Goal: Task Accomplishment & Management: Use online tool/utility

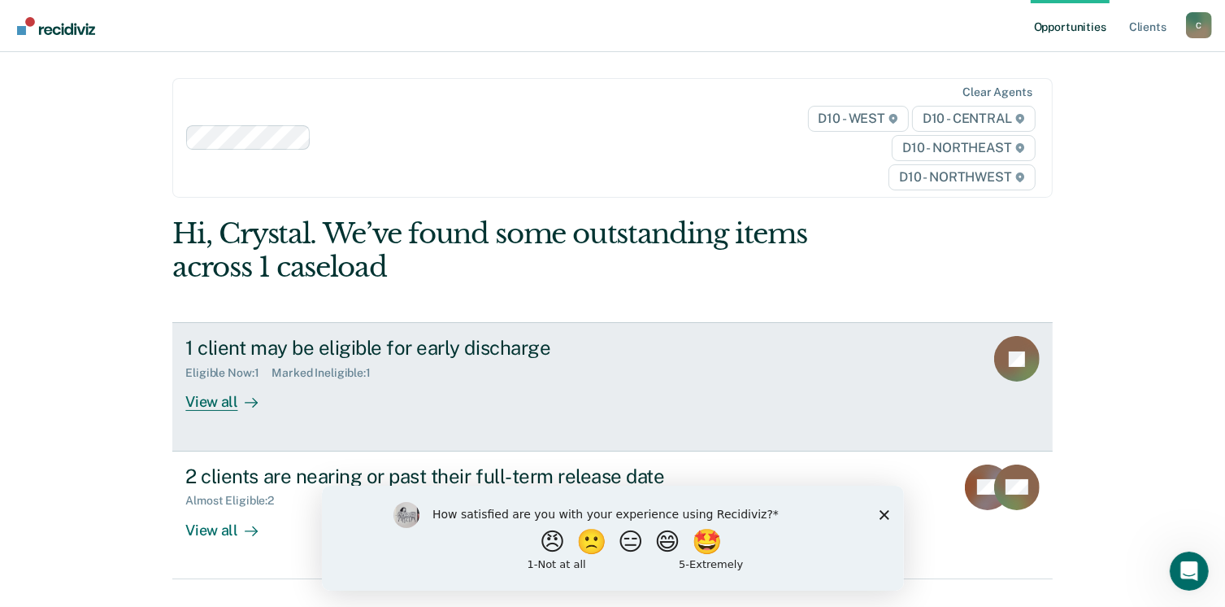
scroll to position [34, 0]
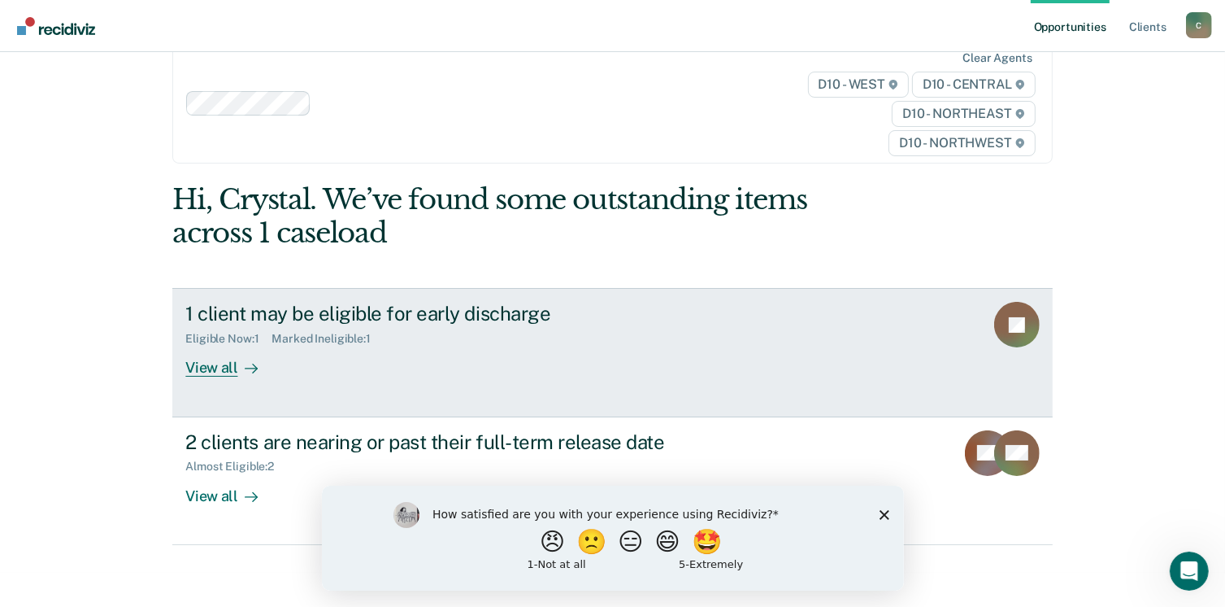
click at [213, 372] on div "View all" at bounding box center [230, 362] width 91 height 32
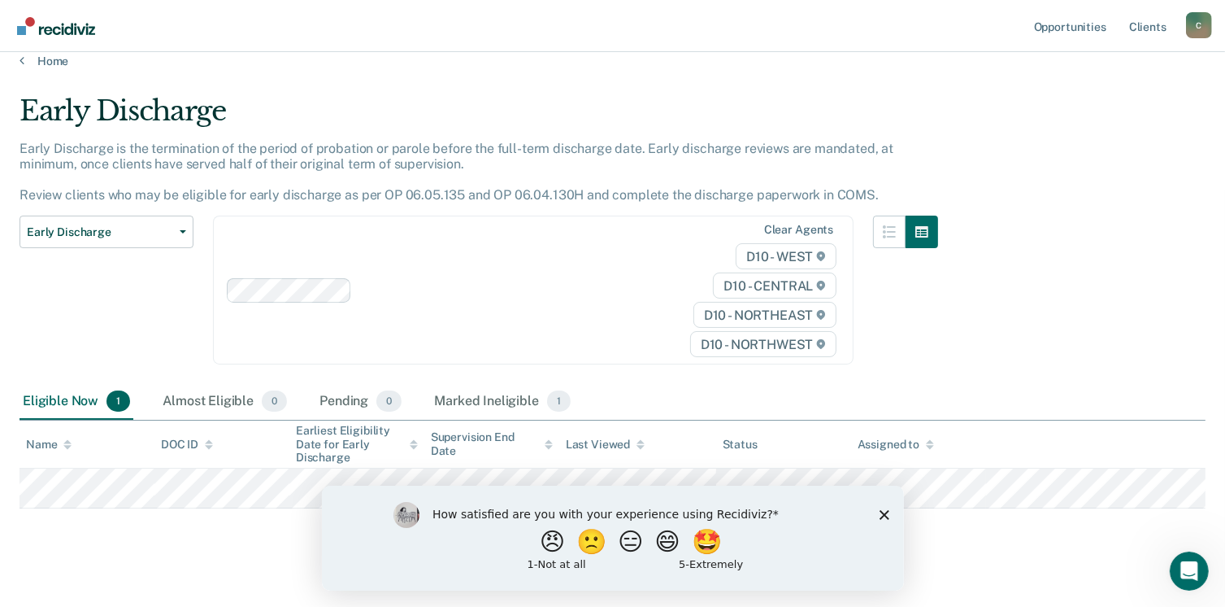
scroll to position [34, 0]
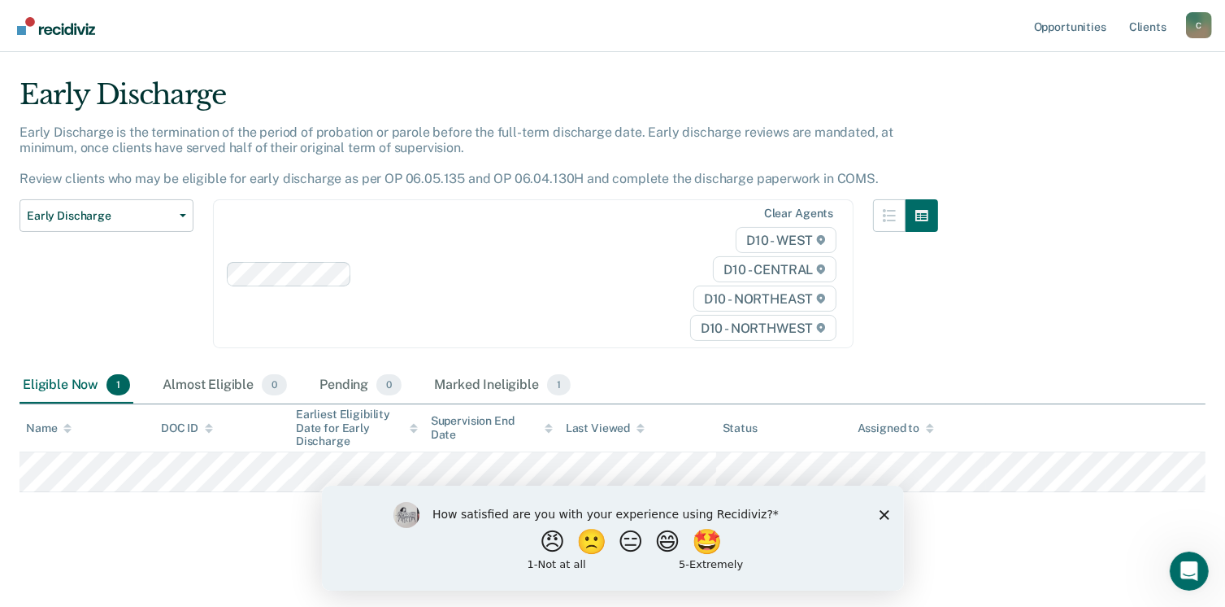
click at [883, 514] on polygon "Close survey" at bounding box center [884, 514] width 10 height 10
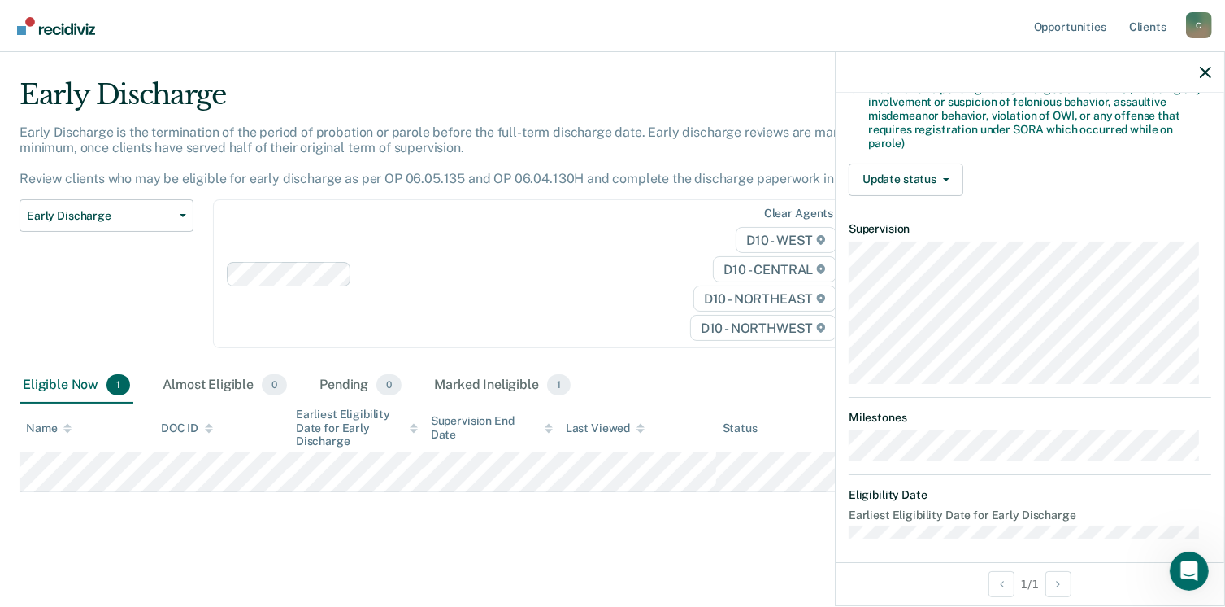
scroll to position [494, 0]
click at [940, 165] on button "Update status" at bounding box center [906, 179] width 115 height 33
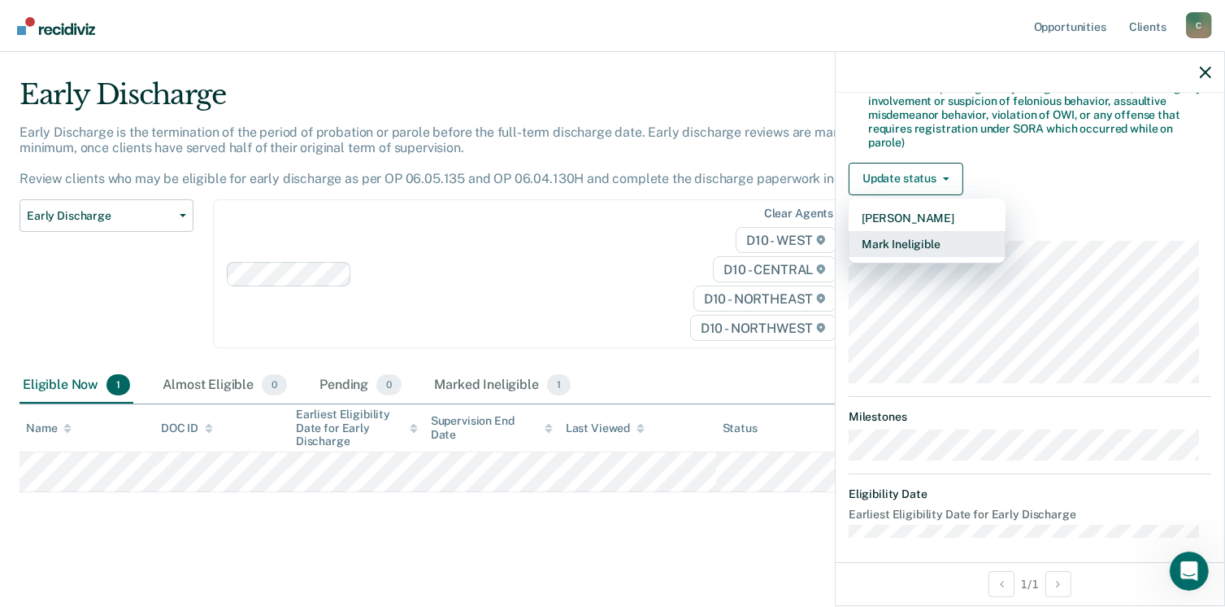
click at [938, 231] on button "Mark Ineligible" at bounding box center [927, 244] width 157 height 26
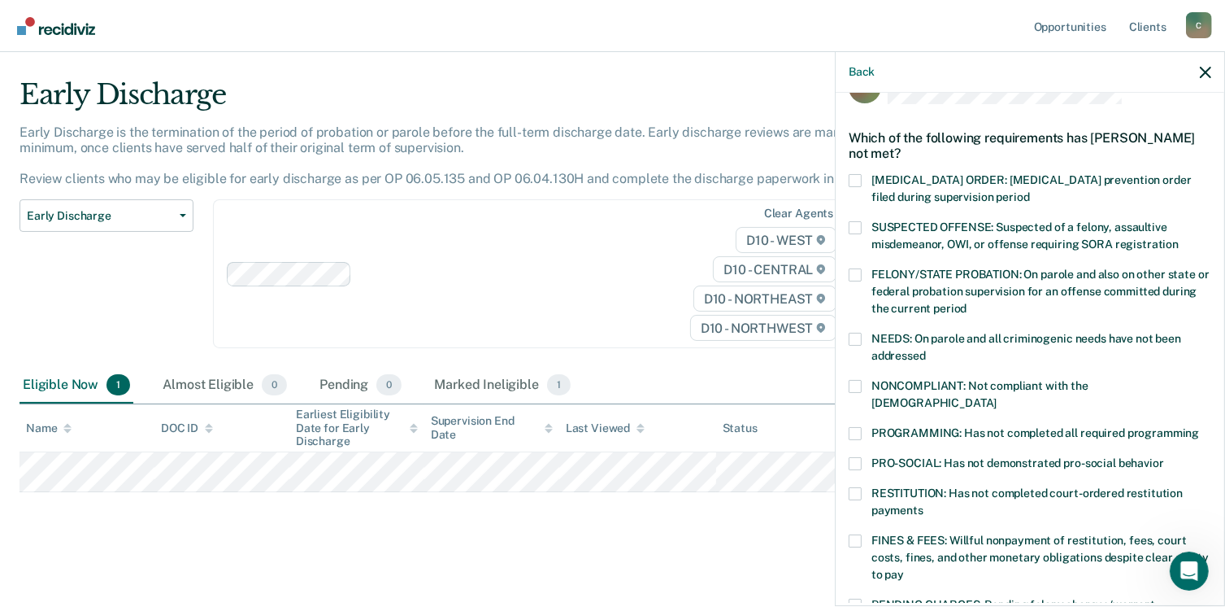
scroll to position [0, 0]
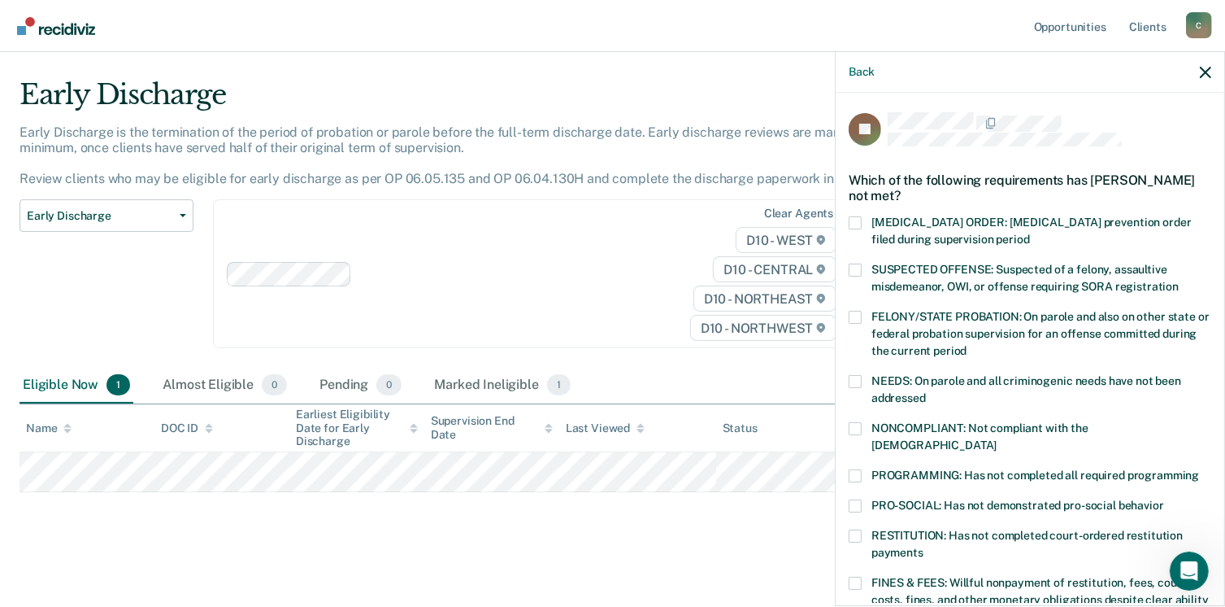
click at [855, 385] on span at bounding box center [855, 381] width 13 height 13
click at [926, 392] on input "NEEDS: On parole and all criminogenic needs have not been addressed" at bounding box center [926, 392] width 0 height 0
click at [859, 469] on span at bounding box center [855, 475] width 13 height 13
click at [1199, 469] on input "PROGRAMMING: Has not completed all required programming" at bounding box center [1199, 469] width 0 height 0
click at [855, 387] on label "NEEDS: On parole and all criminogenic needs have not been addressed" at bounding box center [1030, 392] width 363 height 34
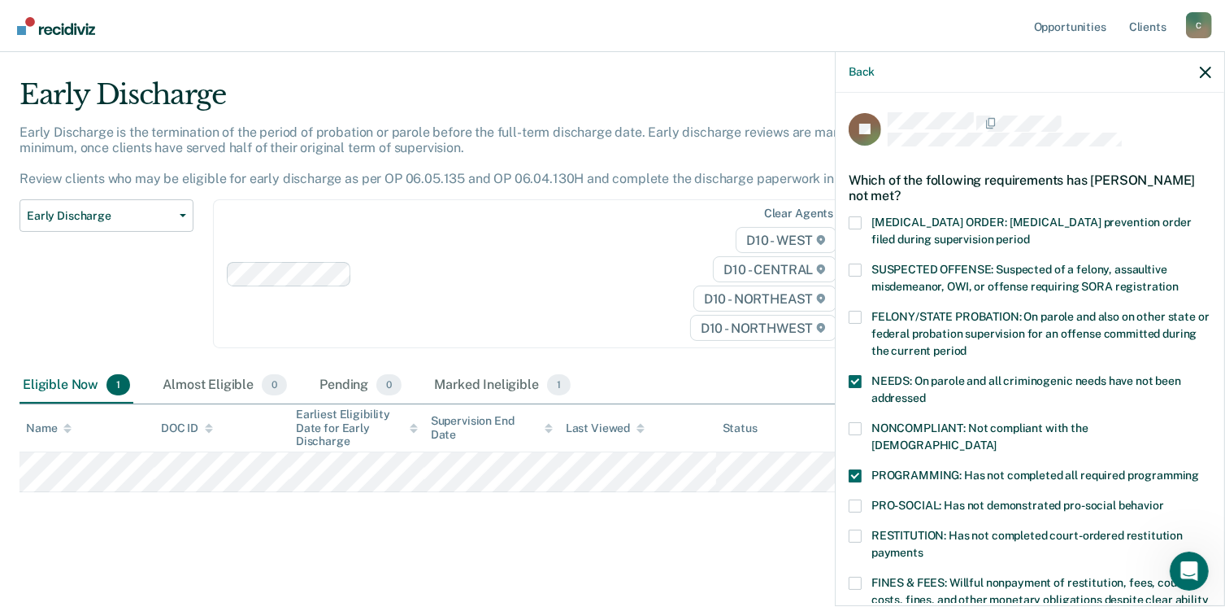
click at [926, 392] on input "NEEDS: On parole and all criminogenic needs have not been addressed" at bounding box center [926, 392] width 0 height 0
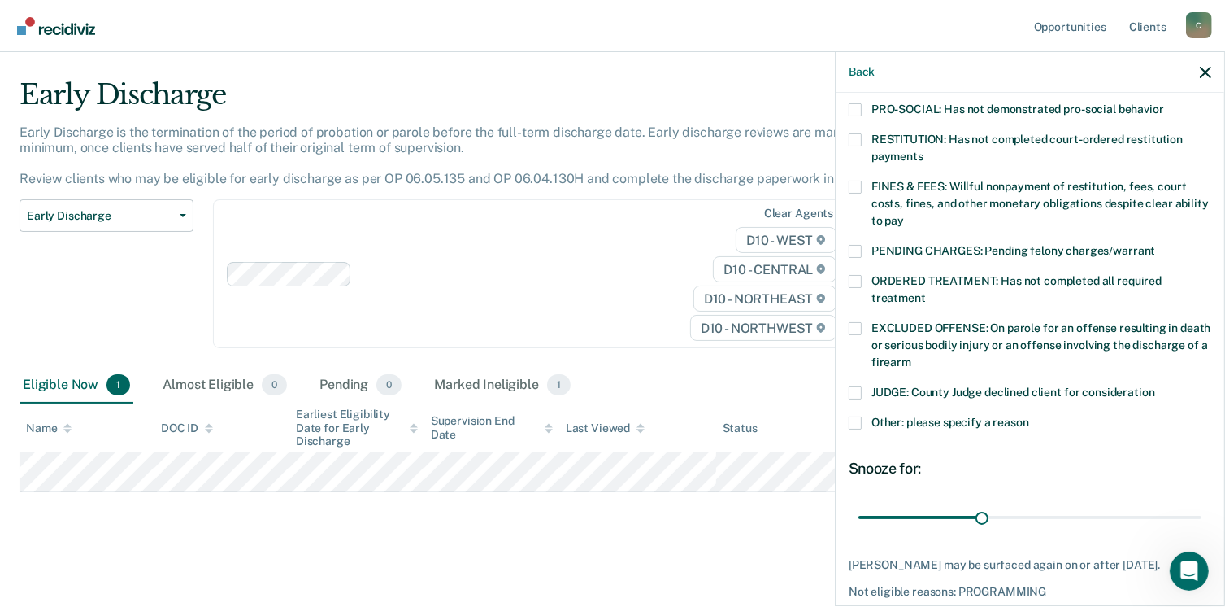
scroll to position [448, 0]
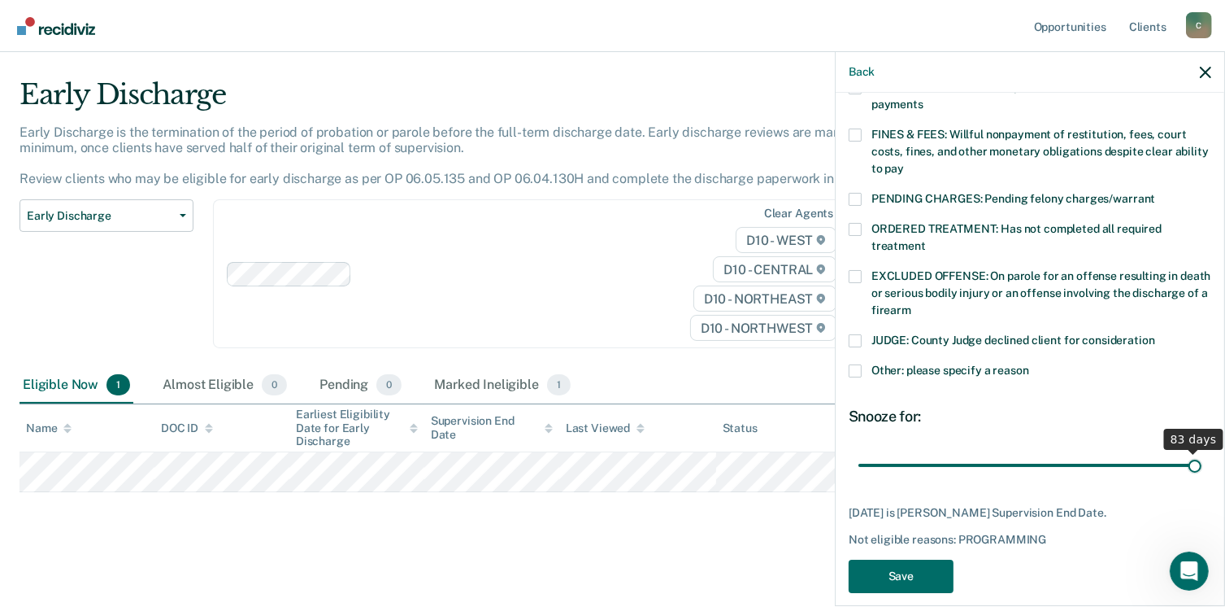
drag, startPoint x: 976, startPoint y: 448, endPoint x: 1242, endPoint y: 442, distance: 266.8
type input "83"
click at [1202, 451] on input "range" at bounding box center [1030, 465] width 343 height 28
click at [882, 564] on button "Save" at bounding box center [901, 575] width 105 height 33
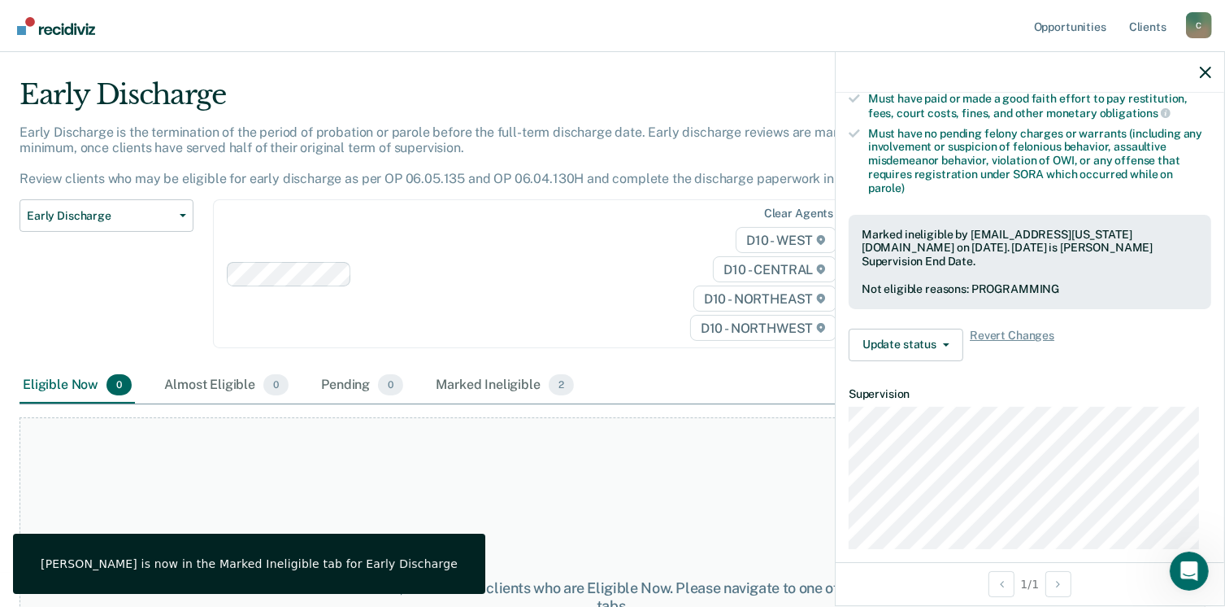
click at [446, 511] on div "At this time, there are no clients who are Eligible Now. Please navigate to one…" at bounding box center [613, 596] width 1186 height 359
click at [1204, 69] on icon "button" at bounding box center [1205, 72] width 11 height 11
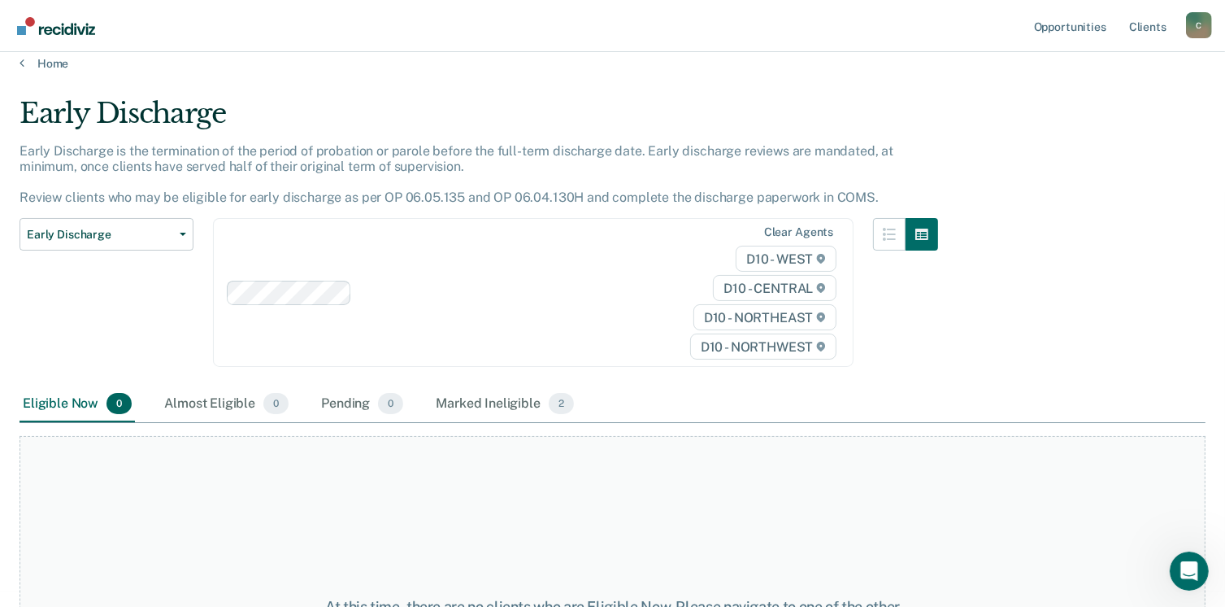
scroll to position [0, 0]
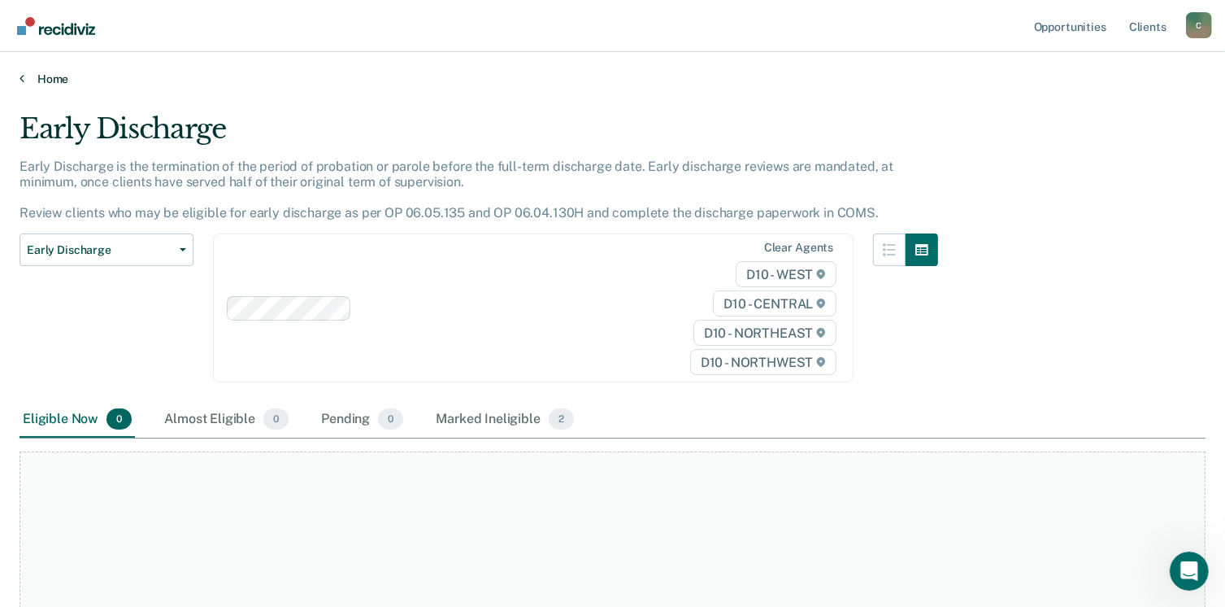
click at [49, 72] on div "Home" at bounding box center [612, 69] width 1225 height 34
click at [47, 81] on link "Home" at bounding box center [613, 79] width 1186 height 15
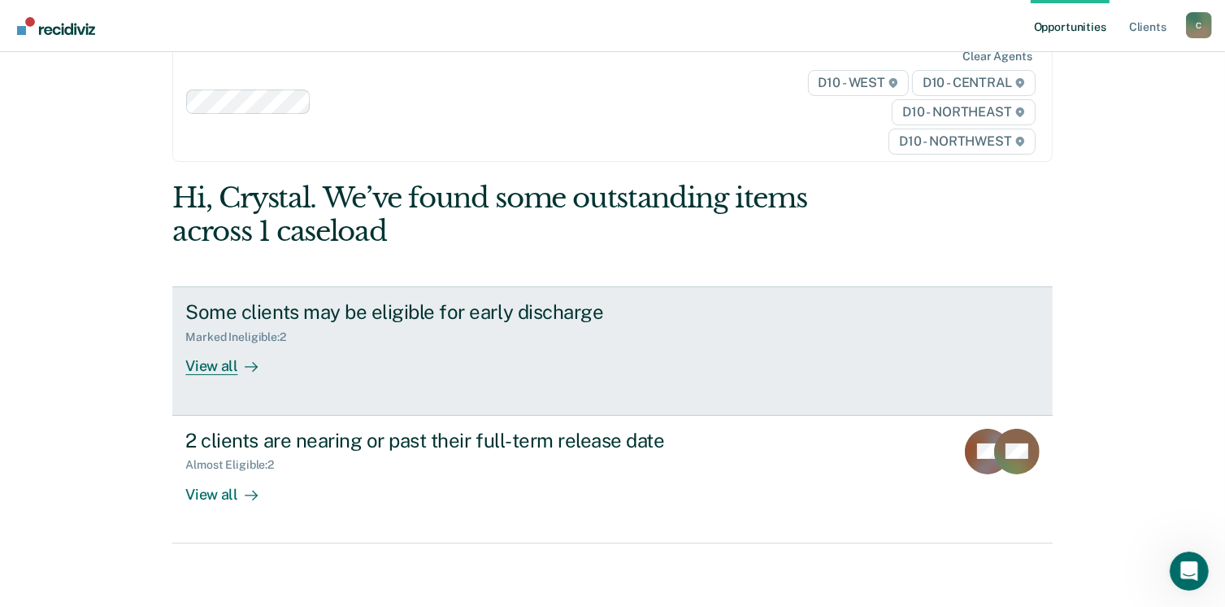
scroll to position [71, 0]
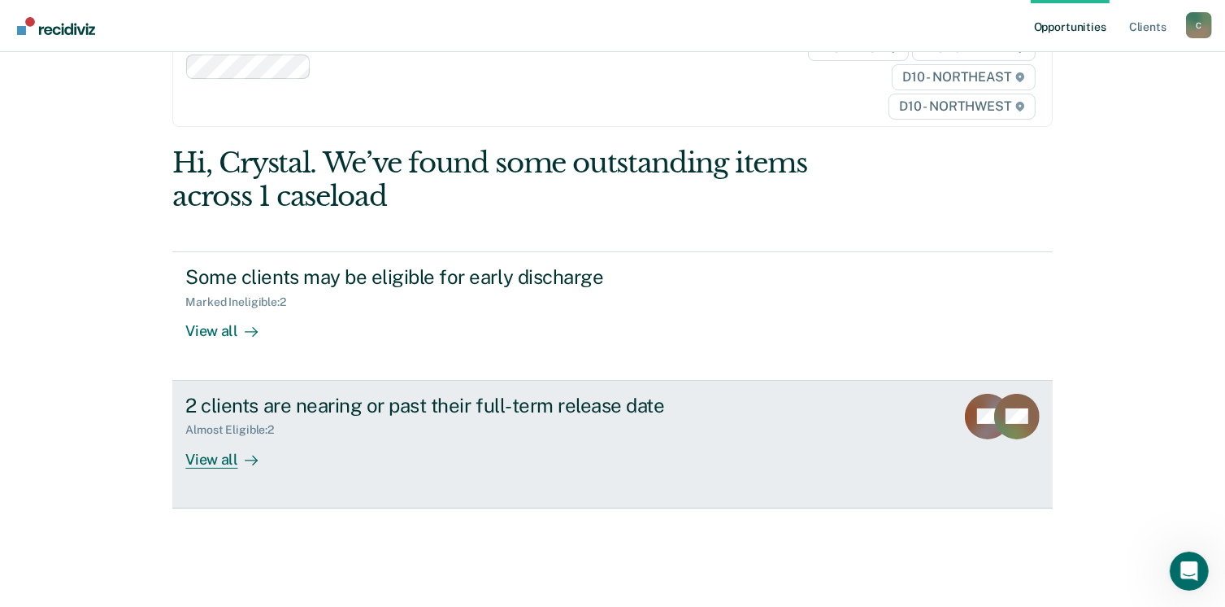
click at [220, 457] on div "View all" at bounding box center [230, 453] width 91 height 32
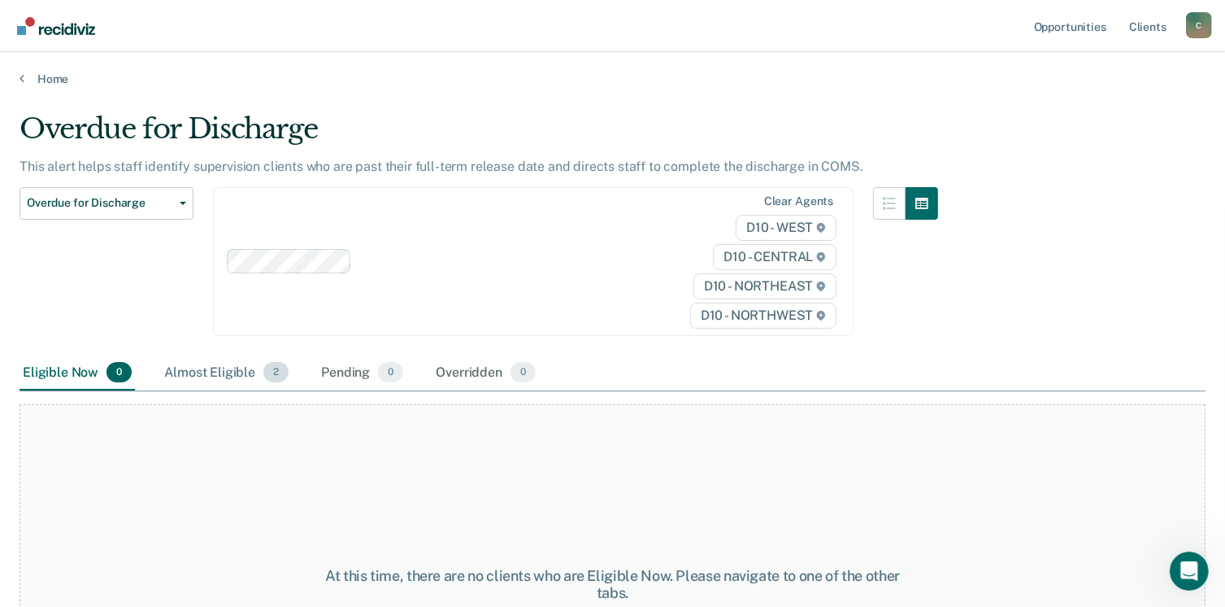
click at [225, 376] on div "Almost Eligible 2" at bounding box center [226, 373] width 131 height 36
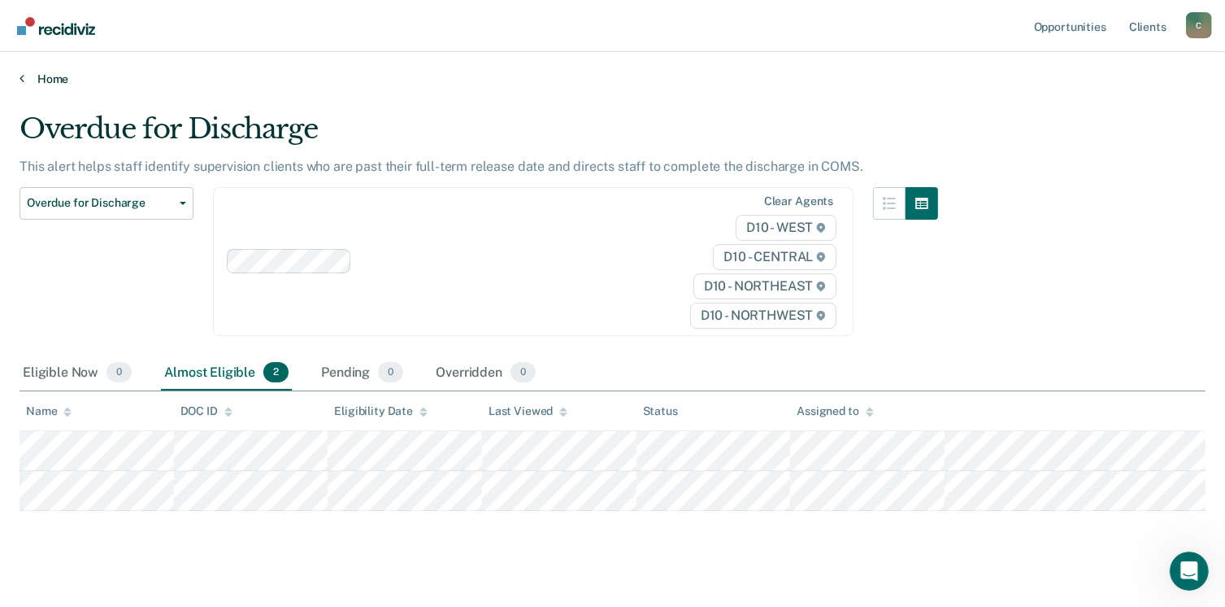
click at [53, 79] on link "Home" at bounding box center [613, 79] width 1186 height 15
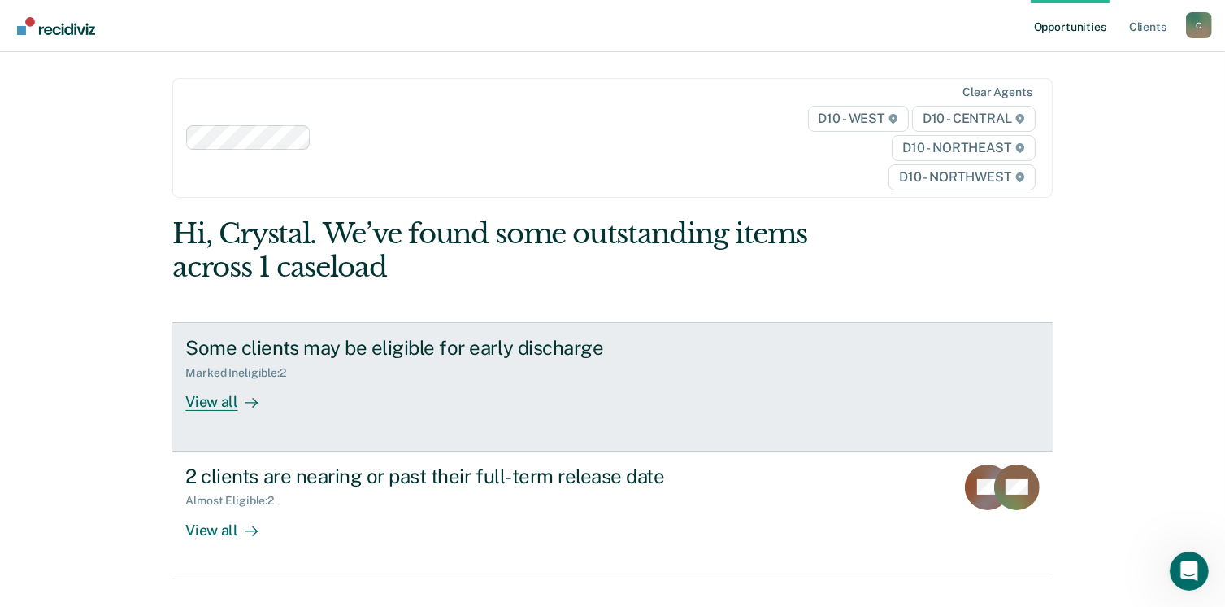
click at [223, 400] on div "View all" at bounding box center [230, 396] width 91 height 32
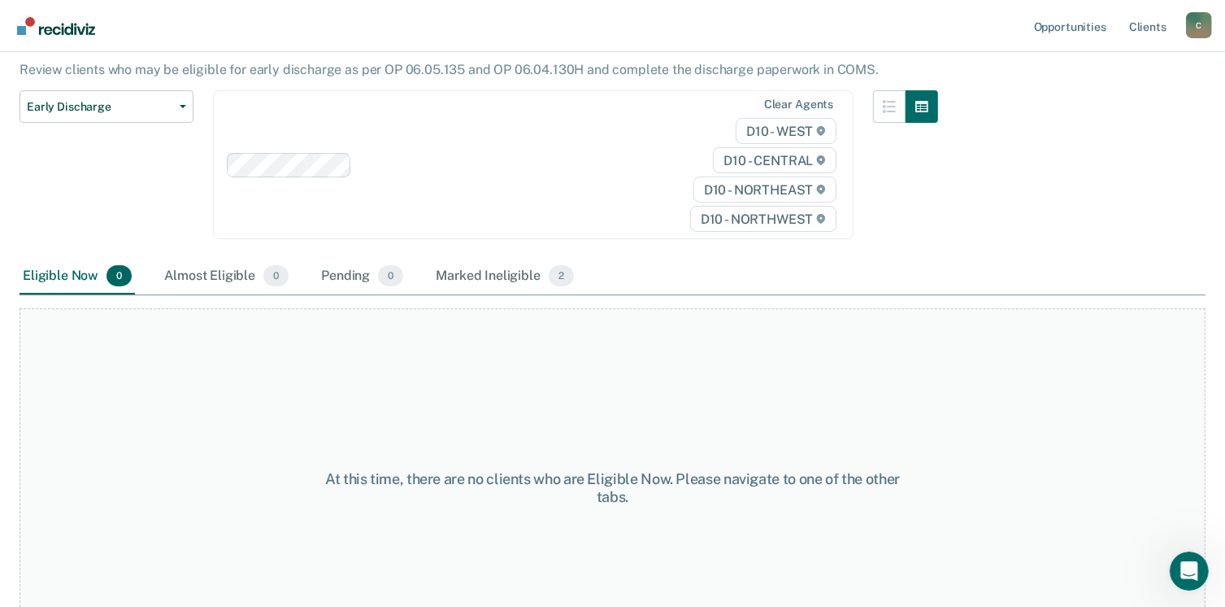
scroll to position [202, 0]
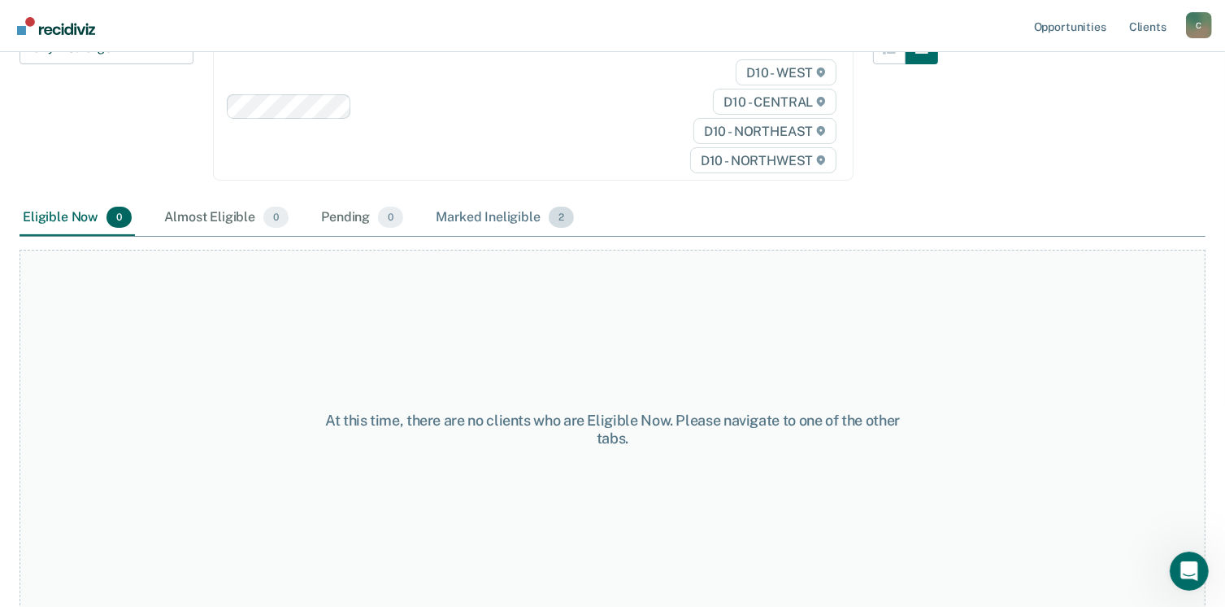
click at [542, 222] on div "Marked Ineligible 2" at bounding box center [505, 218] width 145 height 36
